Goal: Information Seeking & Learning: Learn about a topic

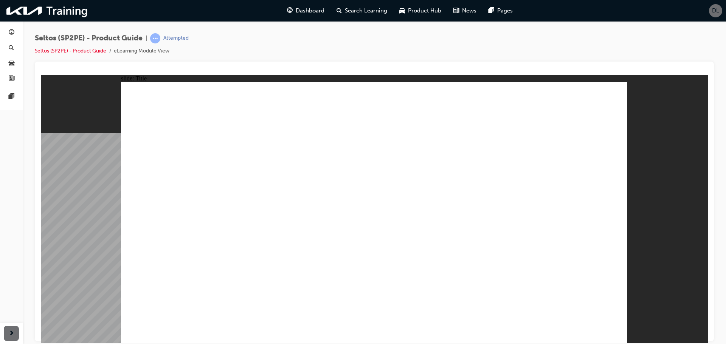
click at [41, 75] on image at bounding box center [41, 75] width 0 height 0
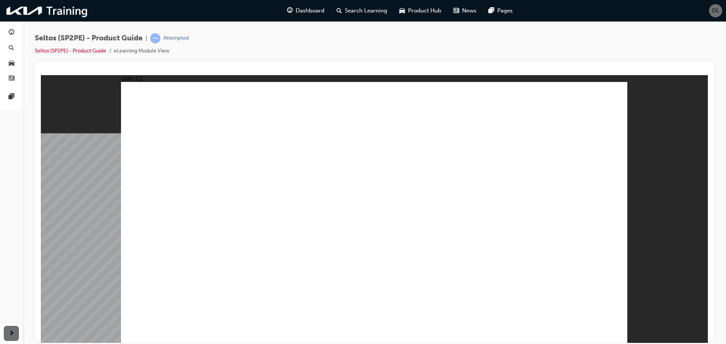
radio input "true"
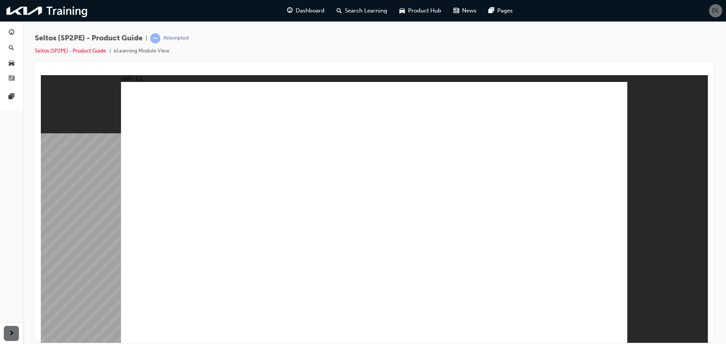
radio input "true"
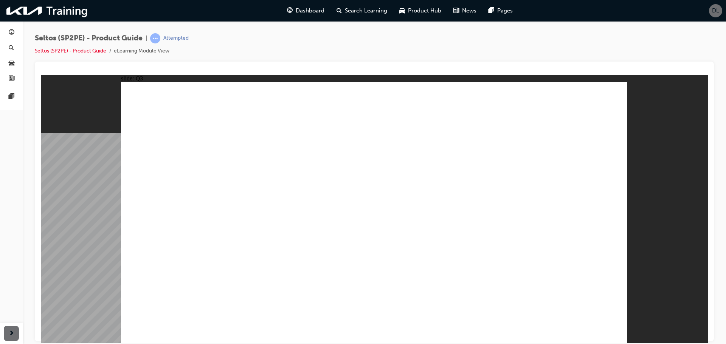
radio input "true"
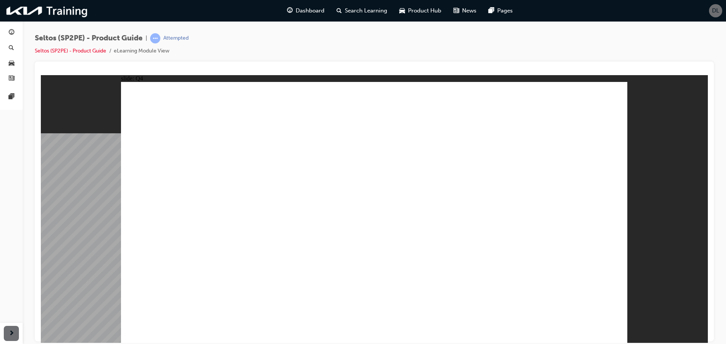
radio input "true"
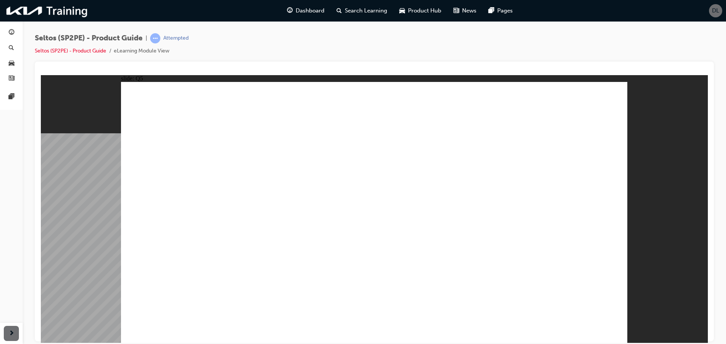
radio input "true"
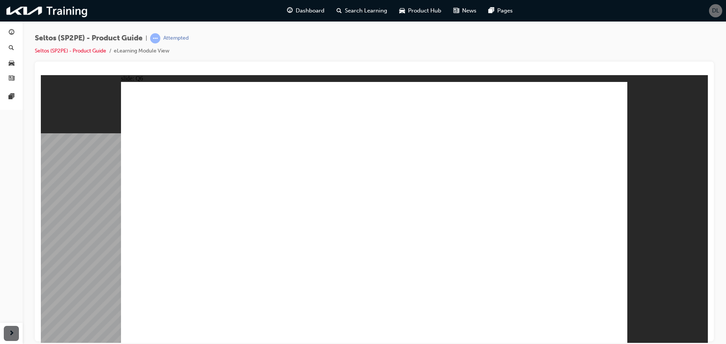
radio input "true"
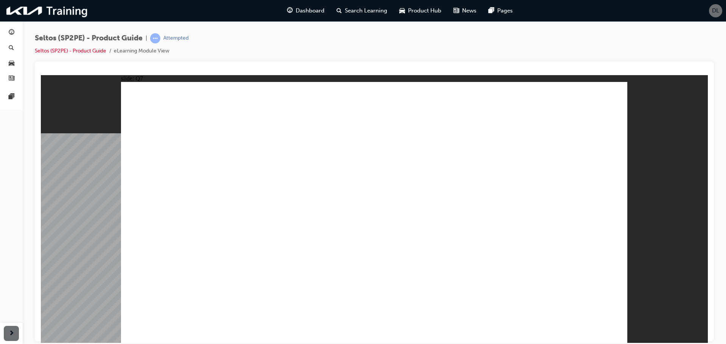
radio input "true"
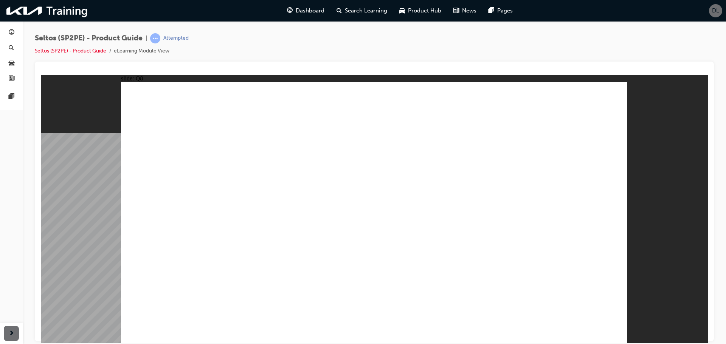
radio input "true"
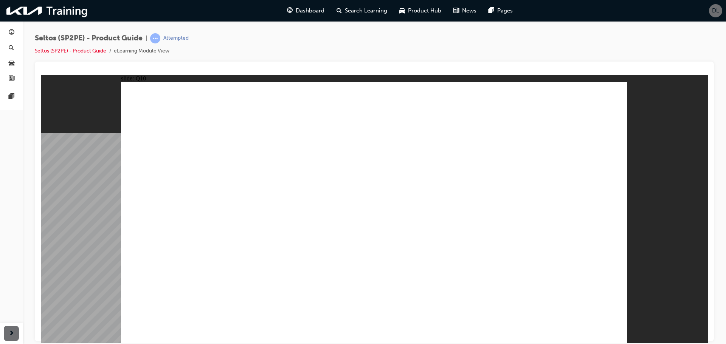
radio input "true"
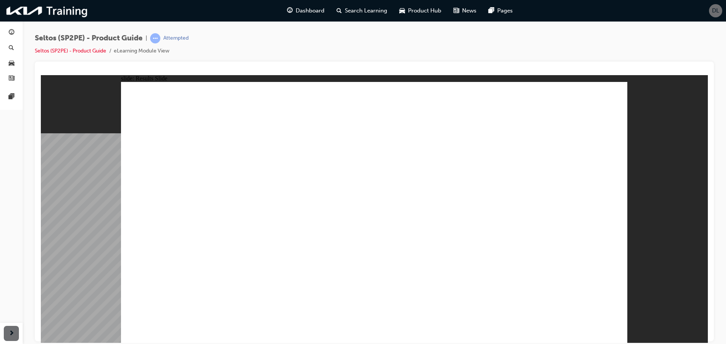
click at [426, 9] on span "Product Hub" at bounding box center [424, 10] width 33 height 9
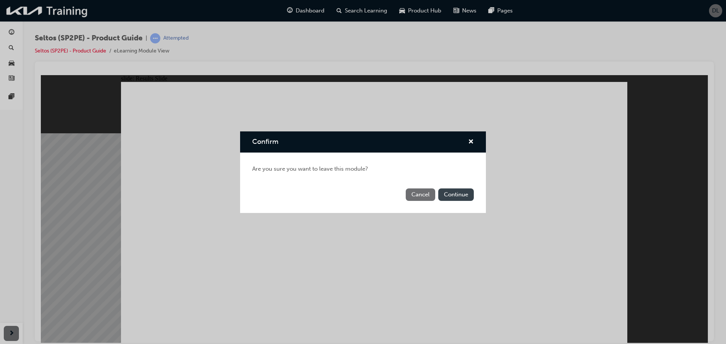
click at [448, 194] on button "Continue" at bounding box center [456, 195] width 36 height 12
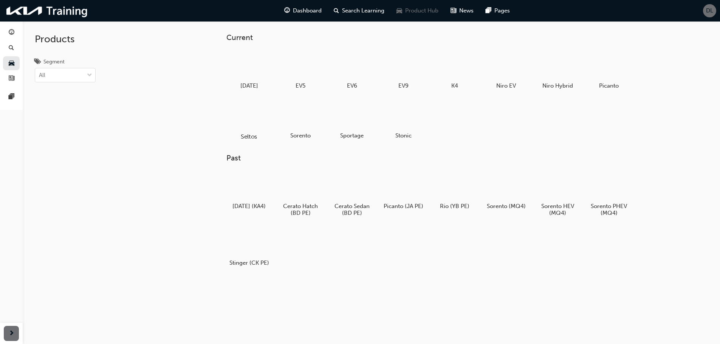
click at [244, 134] on h5 "Seltos" at bounding box center [249, 136] width 42 height 7
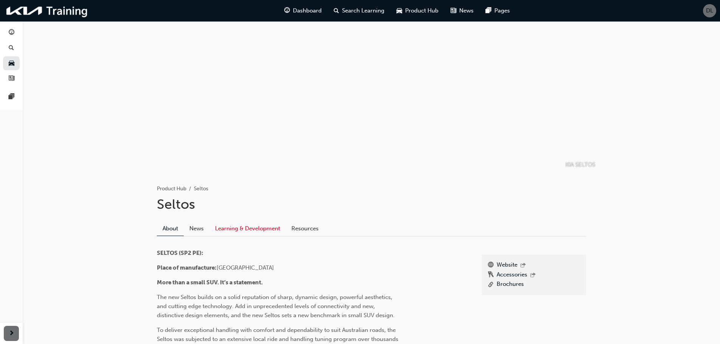
click at [248, 227] on link "Learning & Development" at bounding box center [247, 229] width 76 height 14
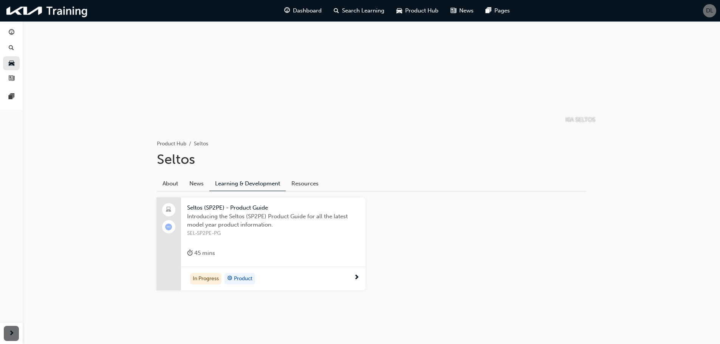
scroll to position [47, 0]
click at [234, 239] on div "Introducing the Seltos (SP2PE) Product Guide for all the latest model year prod…" at bounding box center [273, 226] width 172 height 30
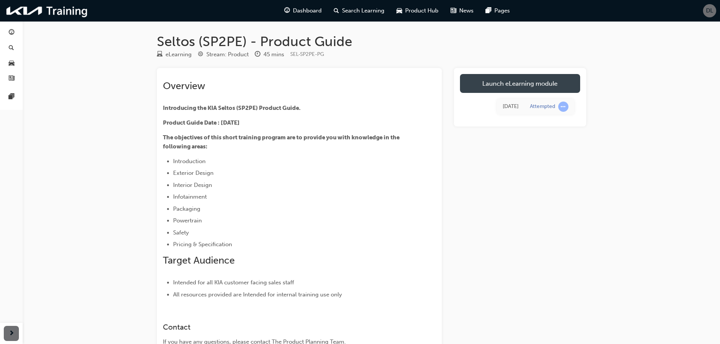
click at [484, 84] on link "Launch eLearning module" at bounding box center [520, 83] width 120 height 19
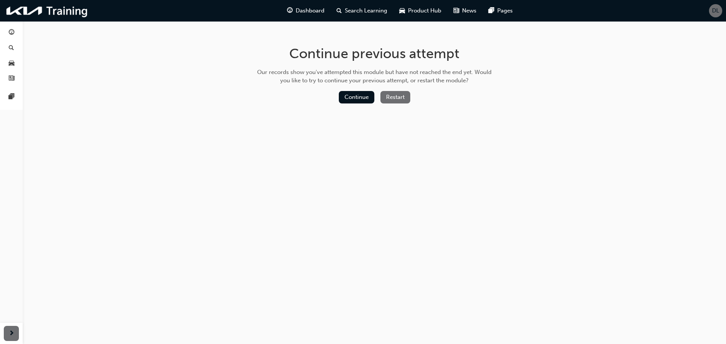
click at [391, 97] on button "Restart" at bounding box center [395, 97] width 30 height 12
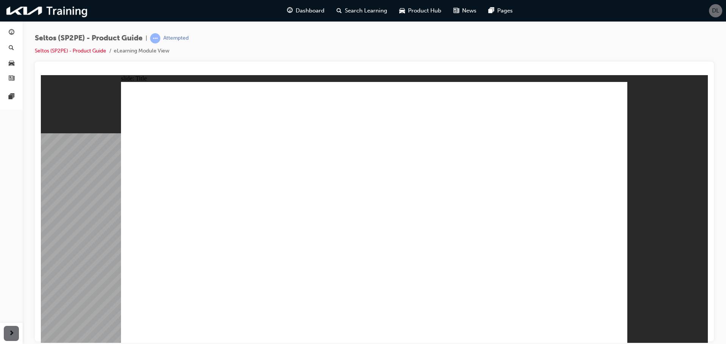
click at [41, 75] on image at bounding box center [41, 75] width 0 height 0
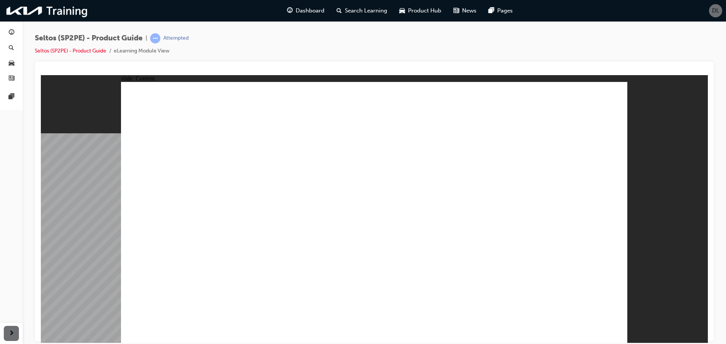
click at [41, 75] on image at bounding box center [41, 75] width 0 height 0
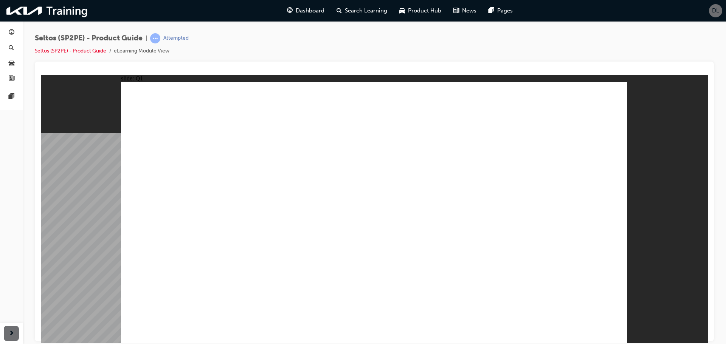
radio input "true"
